Goal: Navigation & Orientation: Find specific page/section

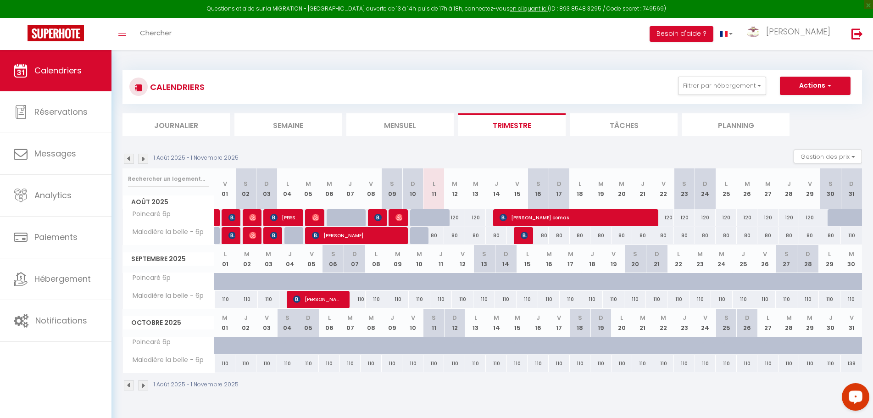
click at [497, 150] on div "1 Août 2025 - 1 Novembre 2025 Gestion des prix Nb Nuits minimum Règles Disponib…" at bounding box center [493, 159] width 740 height 19
click at [273, 62] on div "CALENDRIERS Filtrer par hébergement Tous Le 28 - C. Chouette Le p’tit [PERSON_N…" at bounding box center [493, 230] width 740 height 339
click at [177, 60] on div "CALENDRIERS Filtrer par hébergement Tous Le 28 - C. Chouette Le p’tit [PERSON_N…" at bounding box center [492, 230] width 762 height 361
click at [685, 55] on div "CALENDRIERS Filtrer par hébergement Tous Le 28 - C. Chouette Le p’tit [PERSON_N…" at bounding box center [492, 230] width 762 height 361
click at [293, 400] on div "1 Août 2025 - 1 Novembre 2025" at bounding box center [493, 386] width 740 height 27
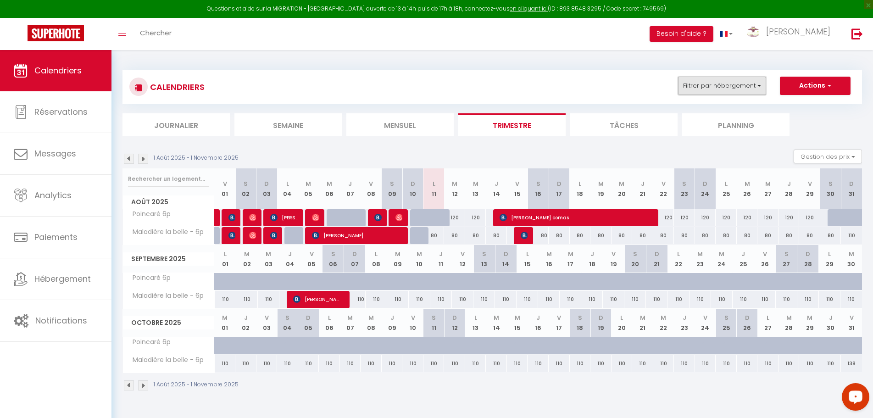
click at [743, 86] on button "Filtrer par hébergement" at bounding box center [722, 86] width 88 height 18
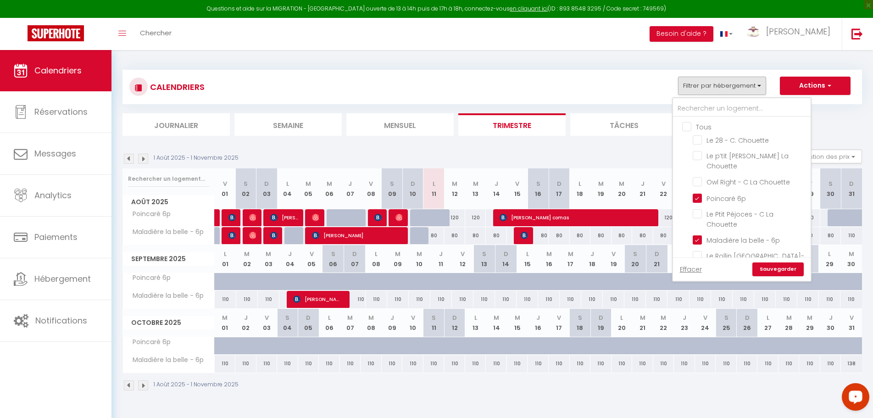
click at [696, 128] on input "Tous" at bounding box center [751, 126] width 138 height 9
checkbox input "true"
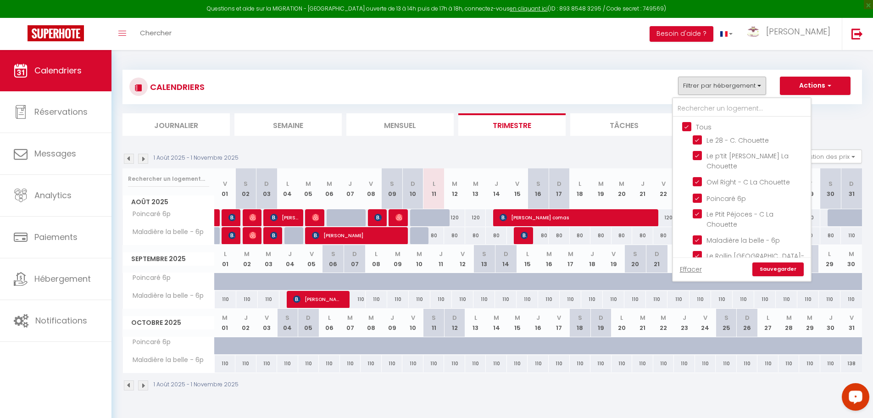
checkbox input "true"
click at [694, 123] on input "Tous" at bounding box center [751, 126] width 138 height 9
checkbox input "false"
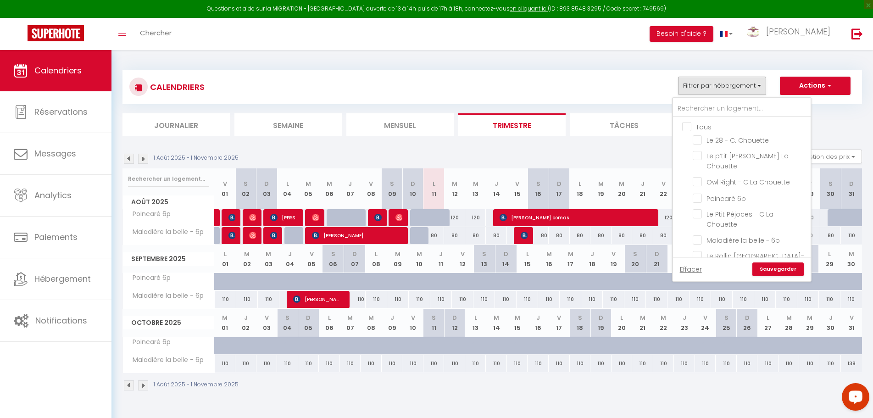
checkbox input "false"
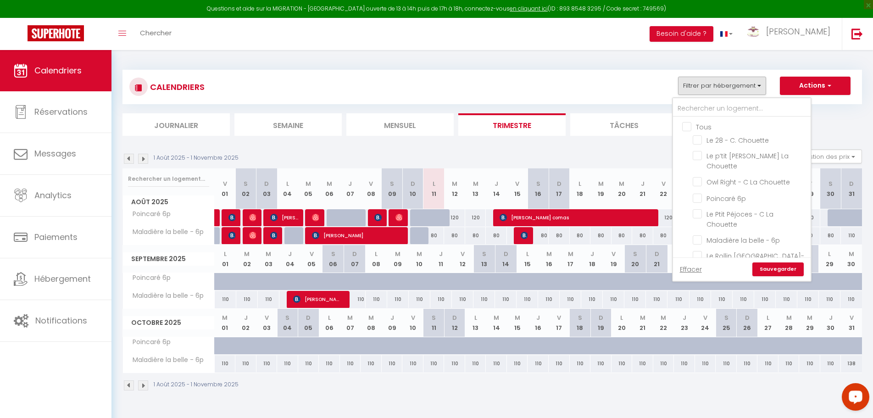
checkbox input "false"
click at [699, 215] on input "Le Ptit Péjoces - C La Chouette" at bounding box center [750, 213] width 115 height 9
checkbox input "true"
click at [782, 271] on link "Sauvegarder" at bounding box center [778, 269] width 51 height 14
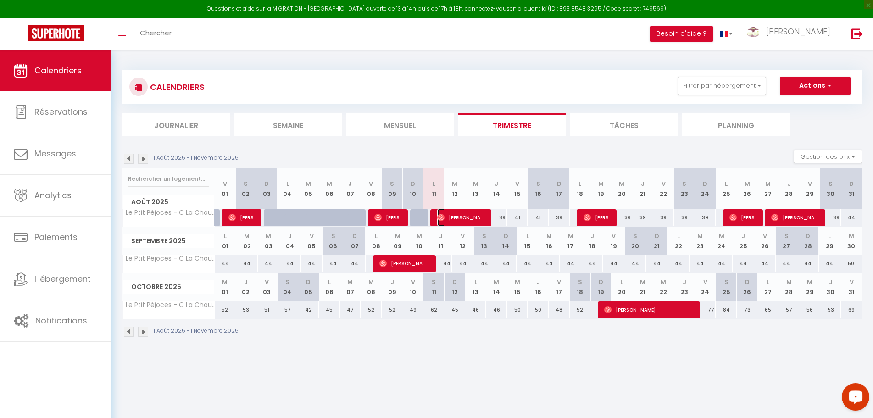
click at [460, 219] on span "[PERSON_NAME]" at bounding box center [461, 217] width 49 height 17
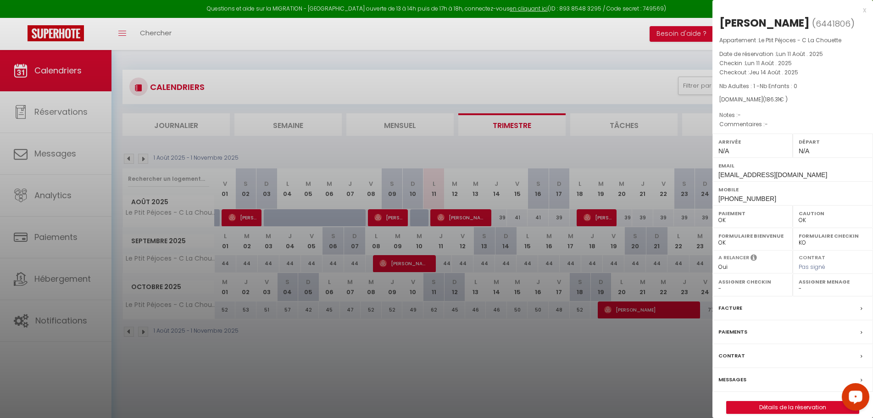
click at [474, 361] on div at bounding box center [436, 209] width 873 height 418
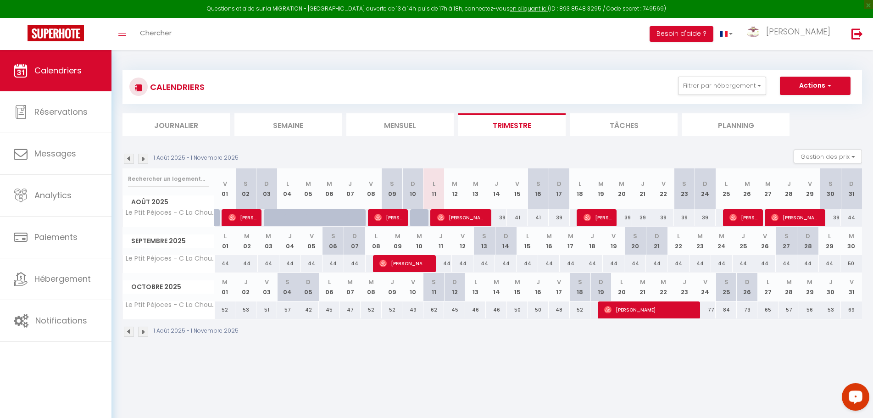
click at [131, 158] on img at bounding box center [129, 159] width 10 height 10
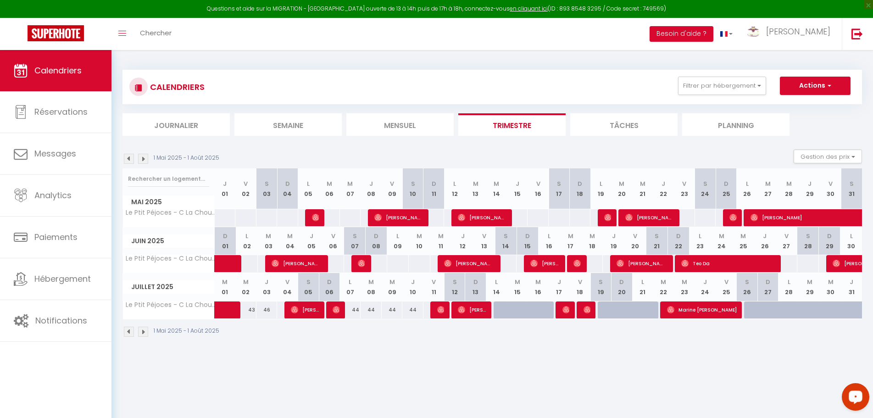
click at [129, 161] on img at bounding box center [129, 159] width 10 height 10
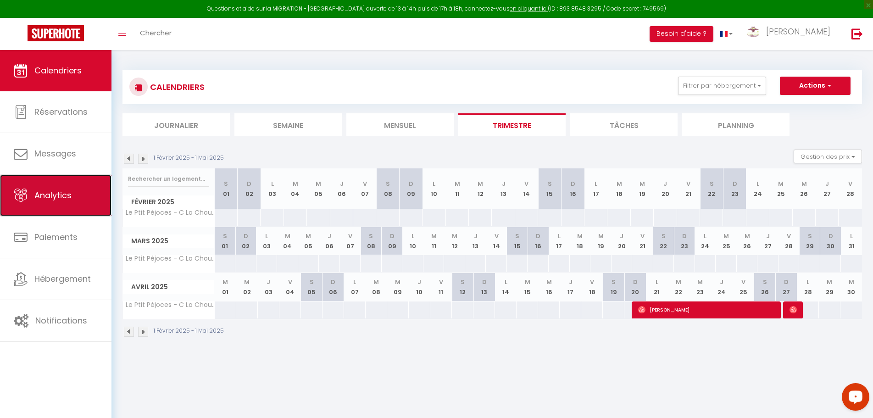
click at [67, 187] on link "Analytics" at bounding box center [55, 195] width 111 height 41
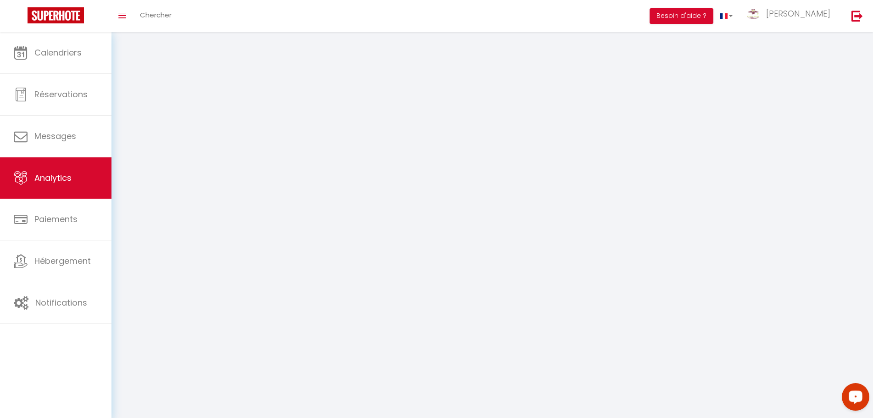
select select "2025"
select select "8"
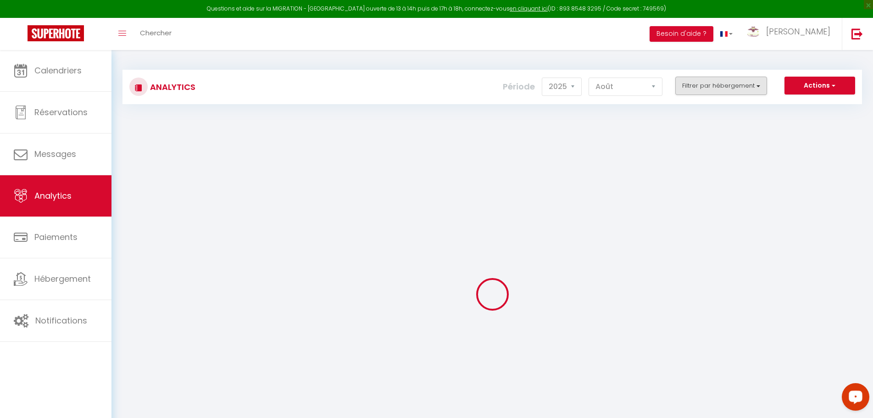
checkbox input "false"
checkbox Chouette "false"
checkbox 6p "false"
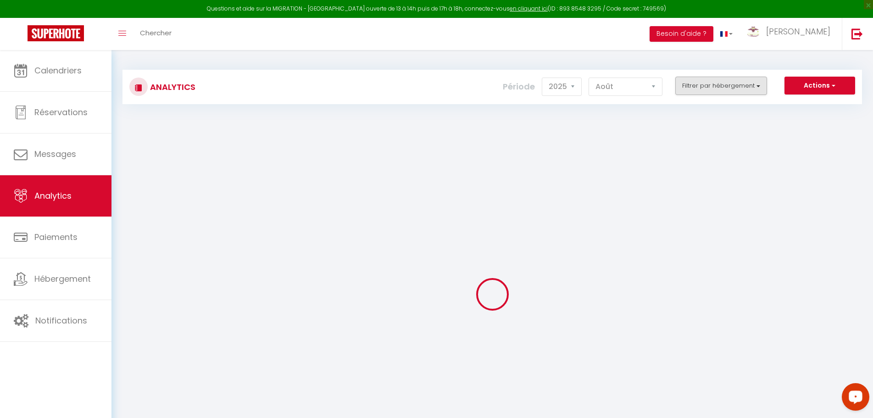
checkbox Chouette "false"
checkbox 6p "false"
checkbox DIJON "false"
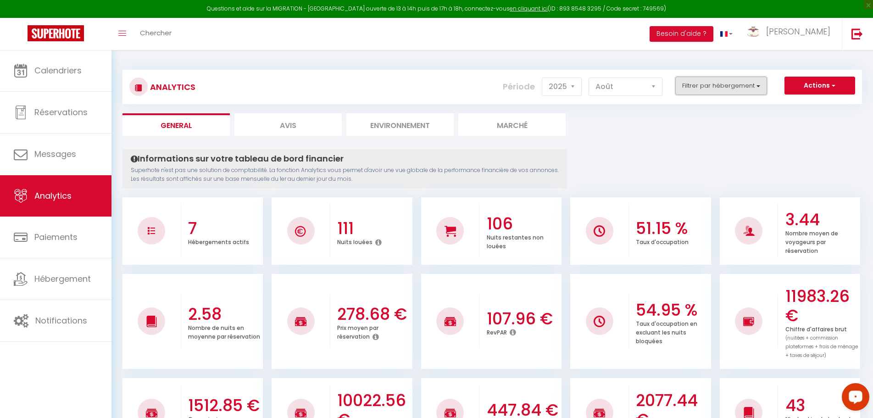
click at [736, 86] on button "Filtrer par hébergement" at bounding box center [721, 86] width 92 height 18
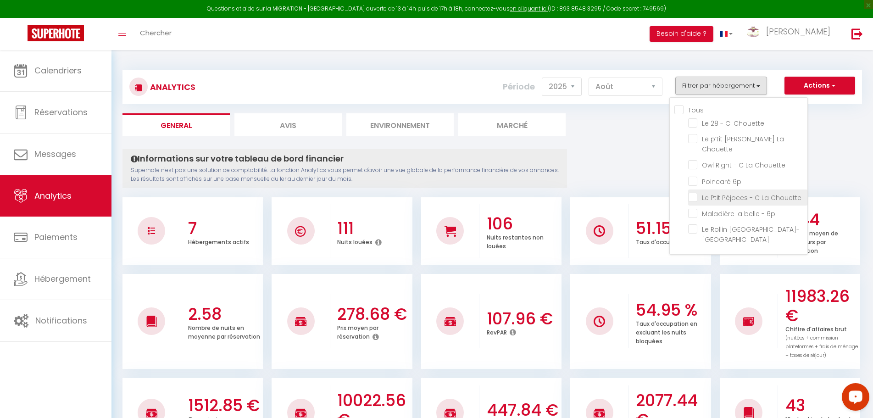
click at [690, 198] on Chouette "checkbox" at bounding box center [747, 196] width 119 height 9
checkbox Chouette "true"
checkbox Chouette "false"
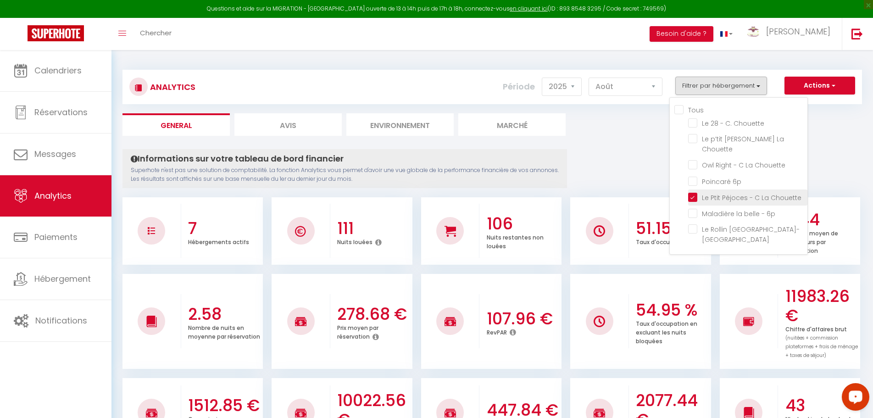
checkbox 6p "false"
checkbox DIJON "false"
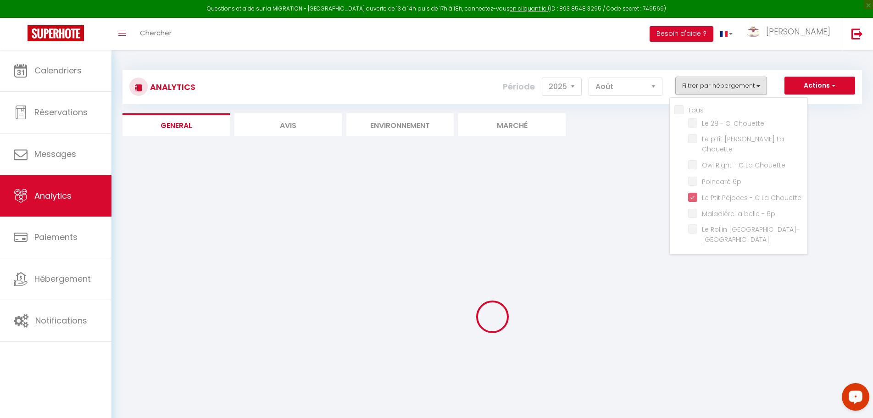
checkbox Chouette "false"
checkbox 6p "false"
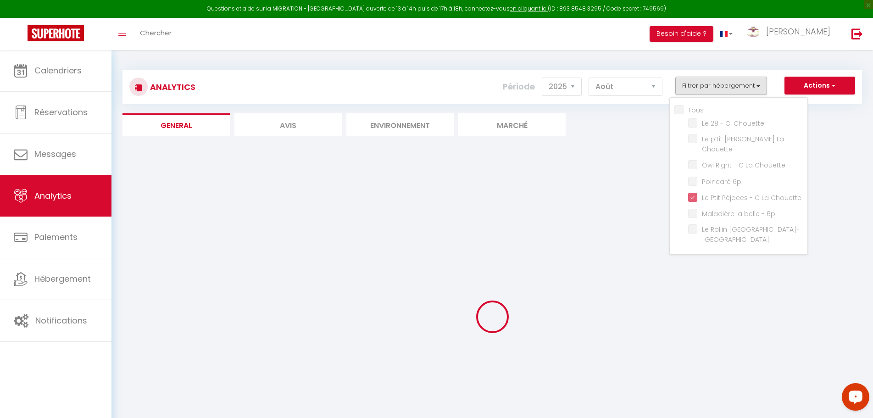
checkbox DIJON "false"
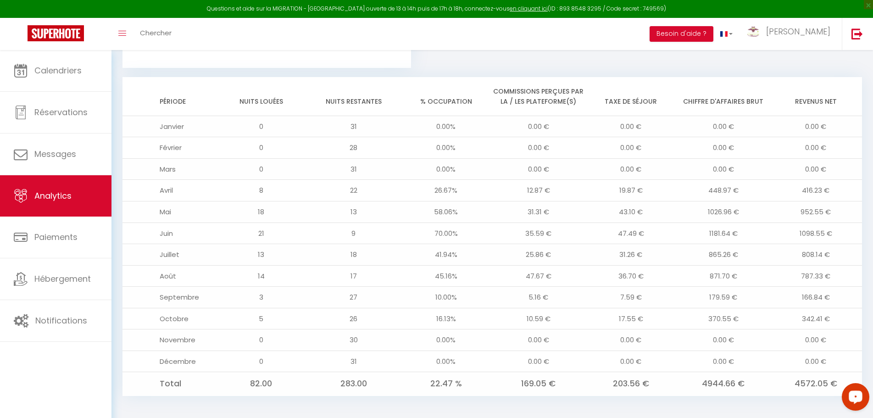
scroll to position [707, 0]
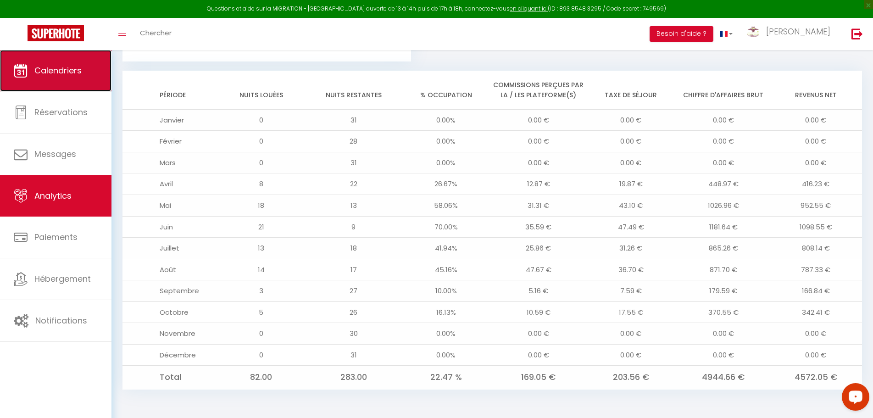
click at [59, 69] on span "Calendriers" at bounding box center [57, 70] width 47 height 11
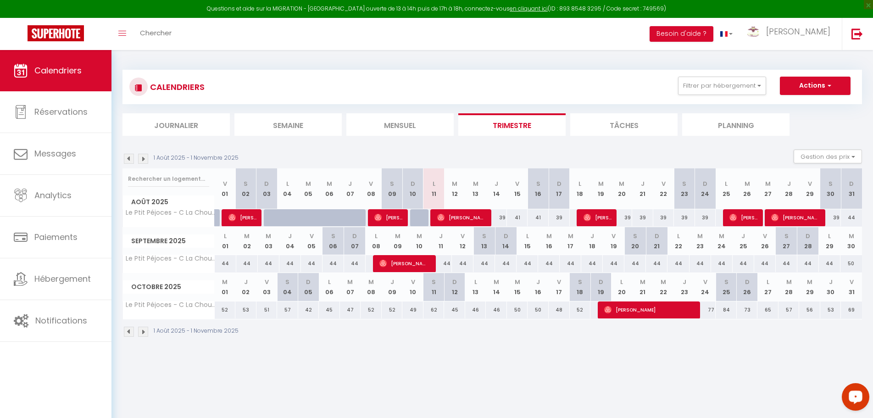
click at [398, 56] on div "CALENDRIERS Filtrer par hébergement Tous Le 28 - C. Chouette Le p’tit [PERSON_N…" at bounding box center [492, 203] width 762 height 307
click at [145, 162] on img at bounding box center [143, 159] width 10 height 10
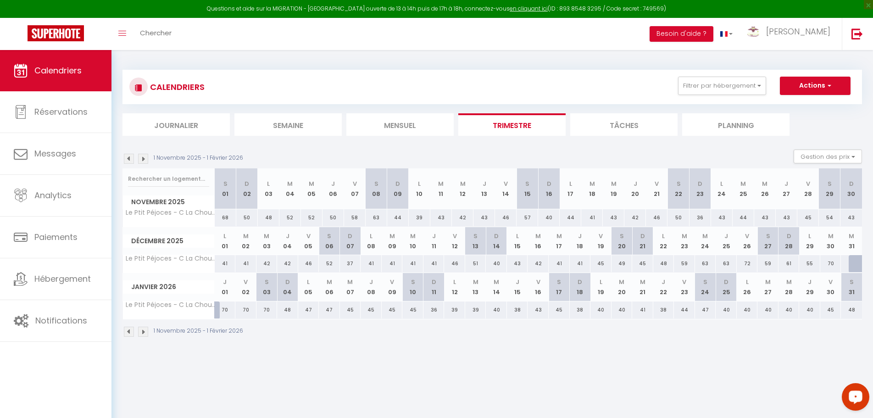
click at [145, 162] on img at bounding box center [143, 159] width 10 height 10
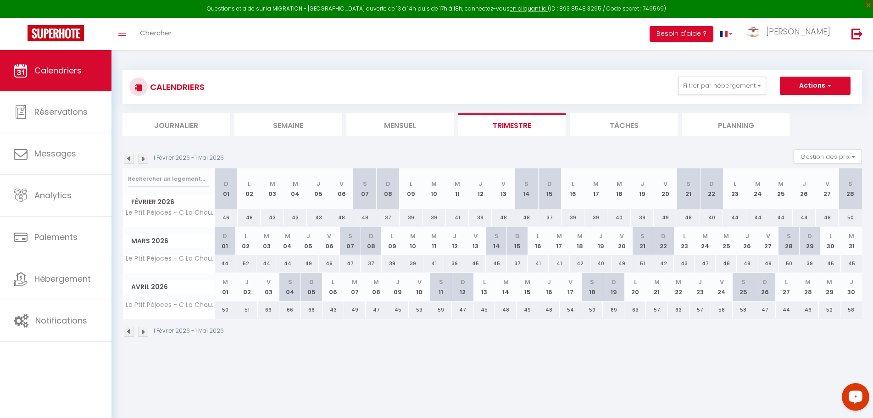
click at [127, 161] on img at bounding box center [129, 159] width 10 height 10
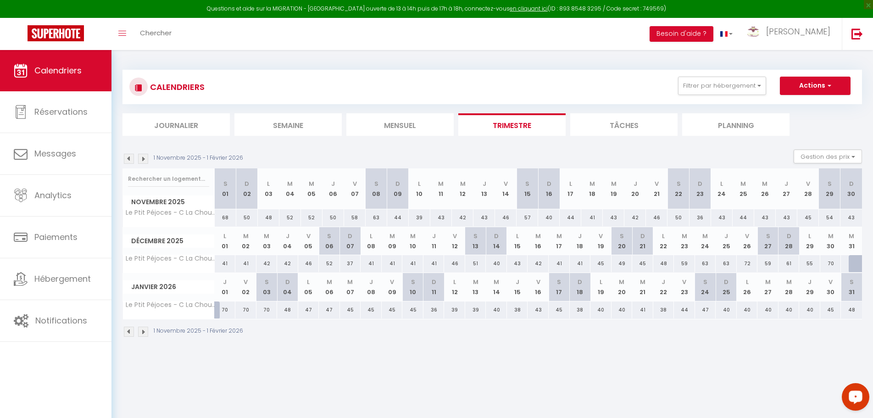
click at [127, 161] on img at bounding box center [129, 159] width 10 height 10
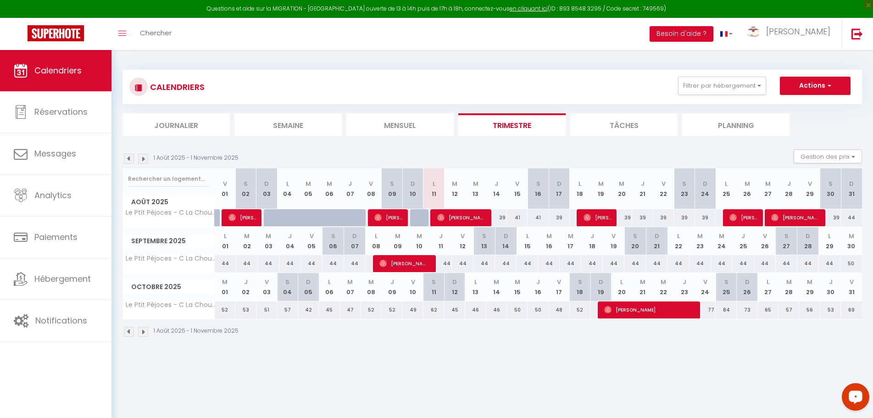
click at [129, 160] on img at bounding box center [129, 159] width 10 height 10
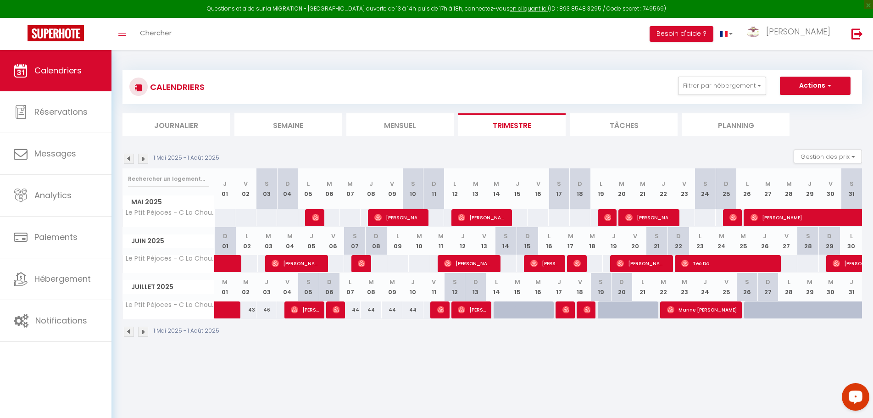
click at [142, 162] on img at bounding box center [143, 159] width 10 height 10
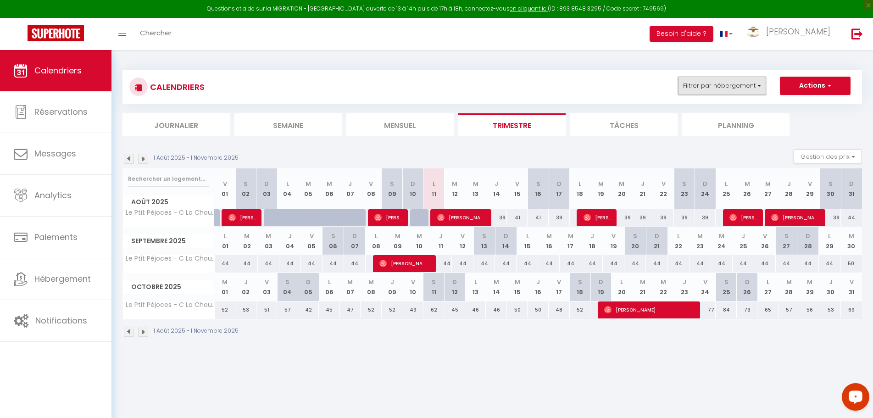
click at [755, 88] on button "Filtrer par hébergement" at bounding box center [722, 86] width 88 height 18
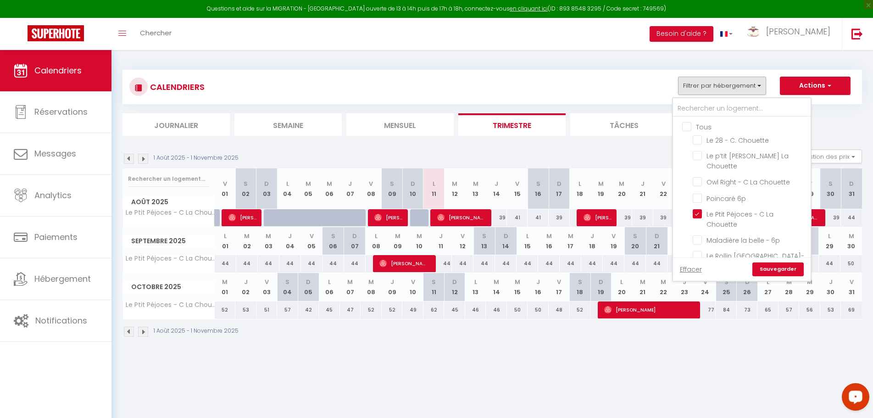
click at [700, 125] on input "Tous" at bounding box center [751, 126] width 138 height 9
checkbox input "true"
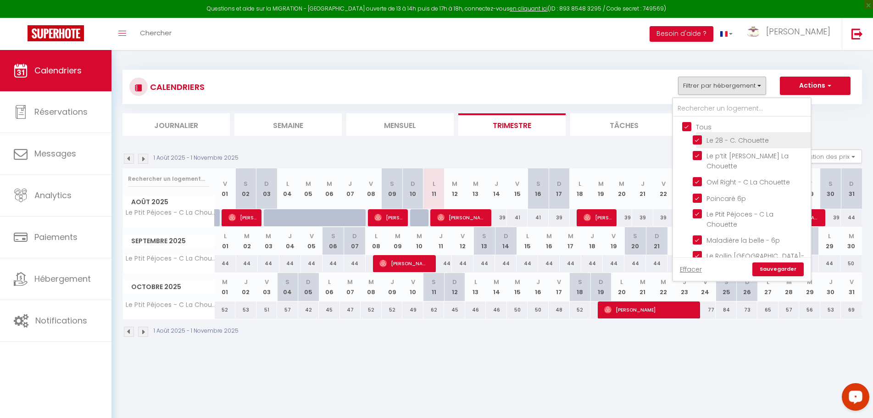
checkbox input "true"
click at [778, 273] on link "Sauvegarder" at bounding box center [778, 269] width 51 height 14
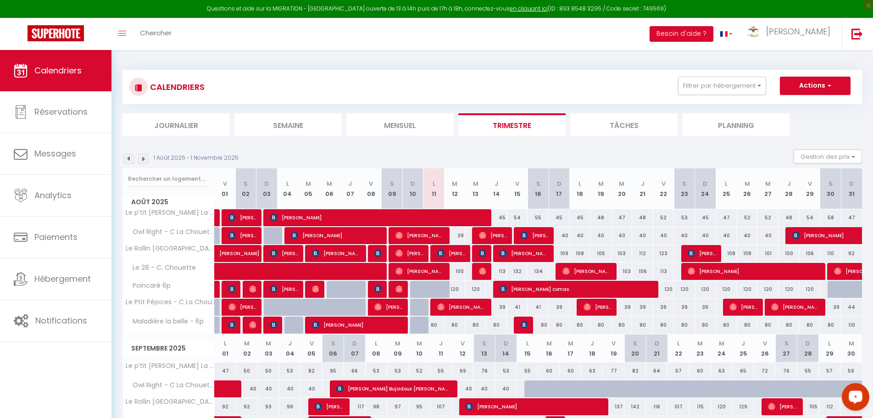
click at [527, 145] on section "1 Août 2025 - 1 Novembre 2025 Gestion des prix Nb Nuits minimum Règles Disponib…" at bounding box center [493, 404] width 740 height 528
